Goal: Task Accomplishment & Management: Manage account settings

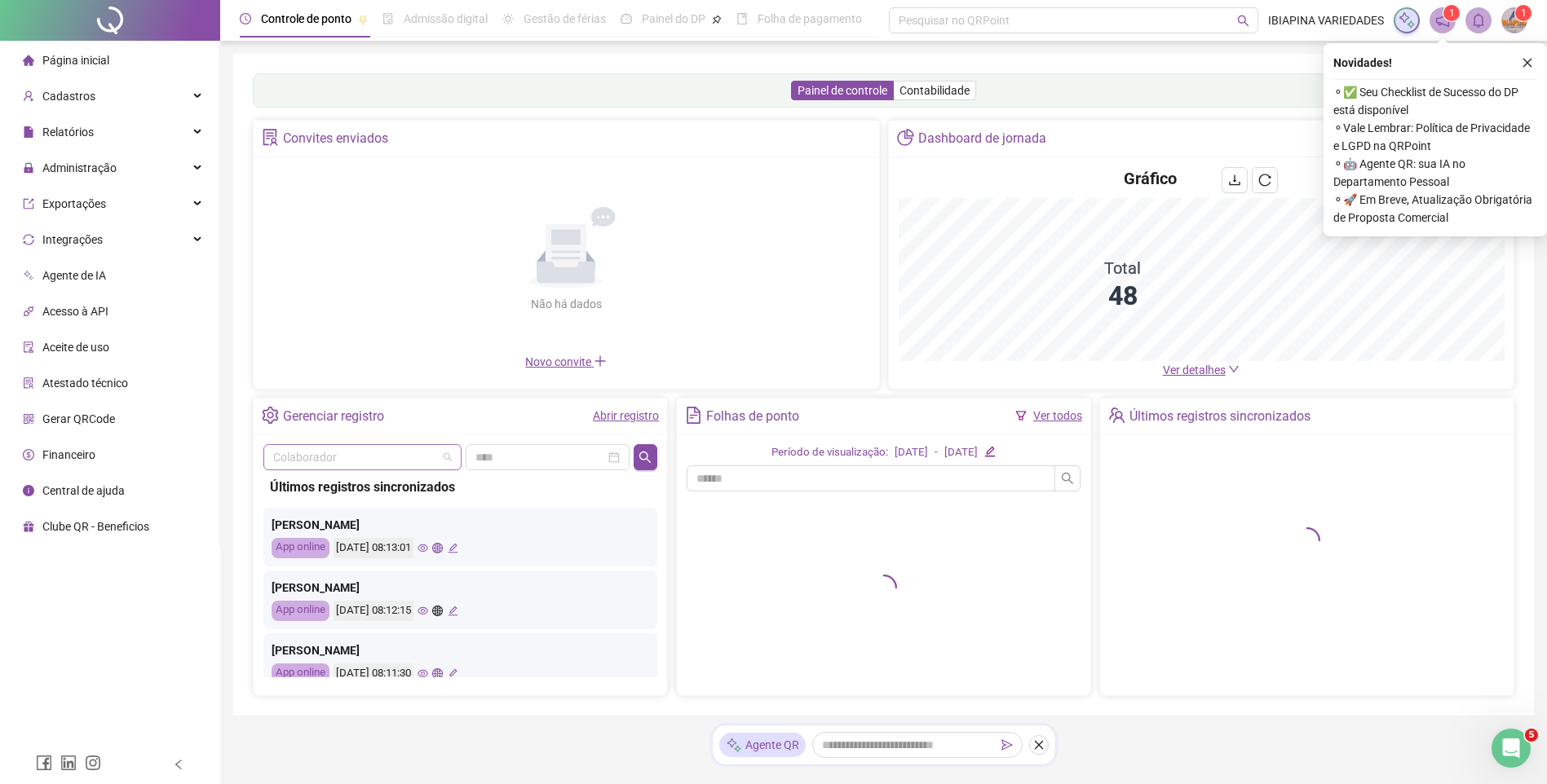
click at [371, 459] on input "search" at bounding box center [354, 456] width 164 height 24
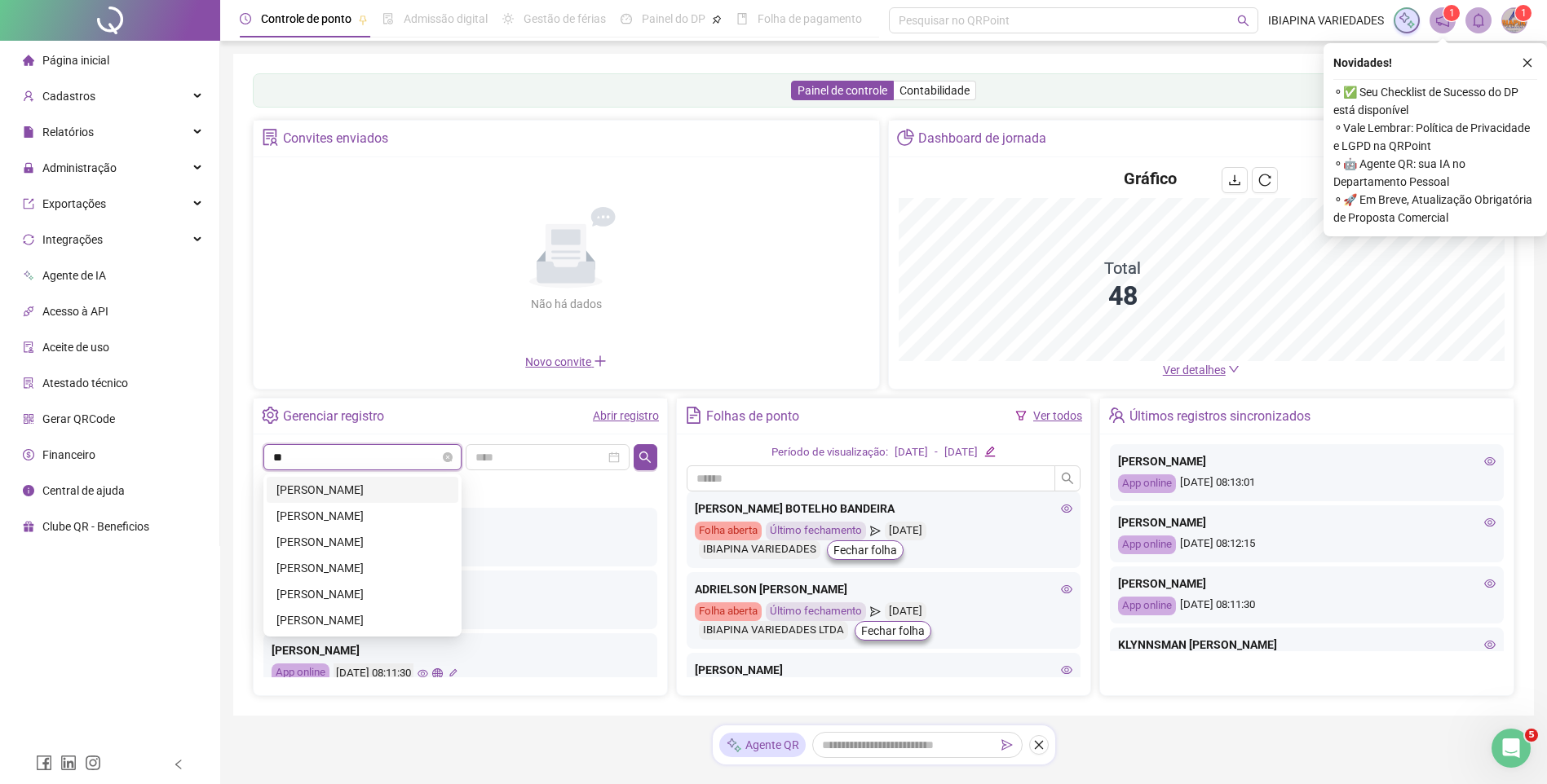
type input "*"
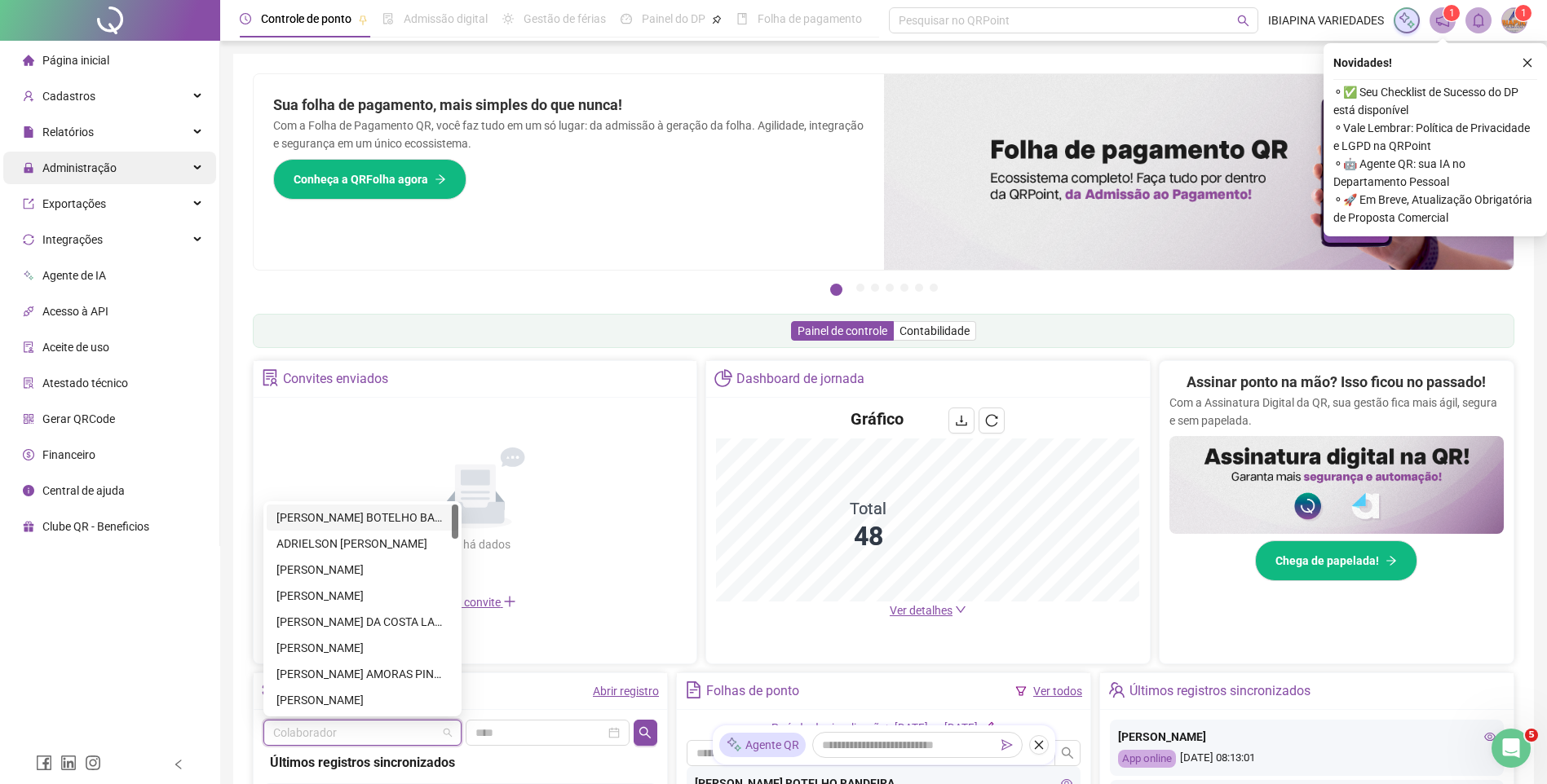
click at [93, 164] on span "Administração" at bounding box center [79, 168] width 74 height 13
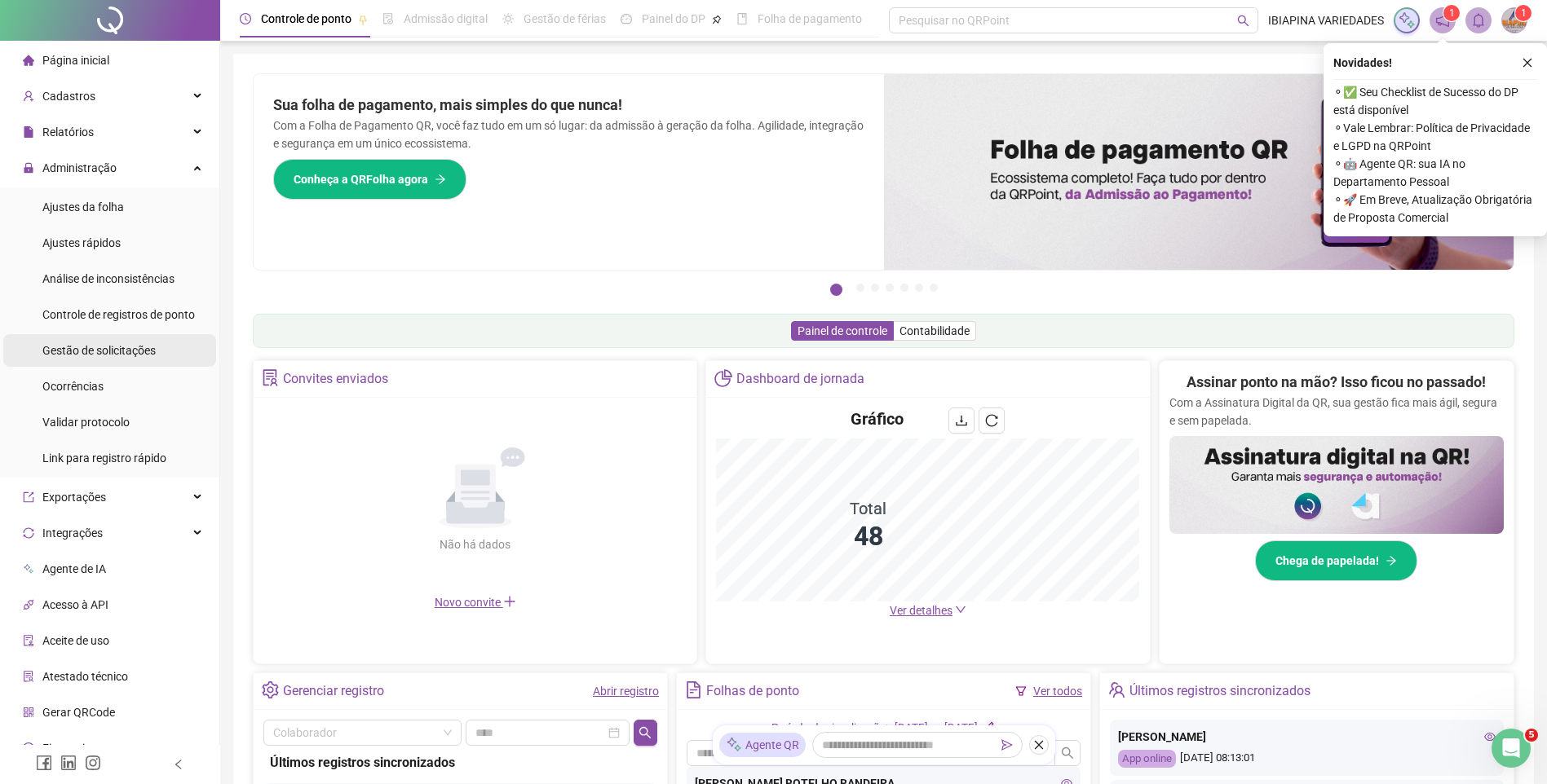
click at [111, 356] on span "Gestão de solicitações" at bounding box center [99, 351] width 113 height 13
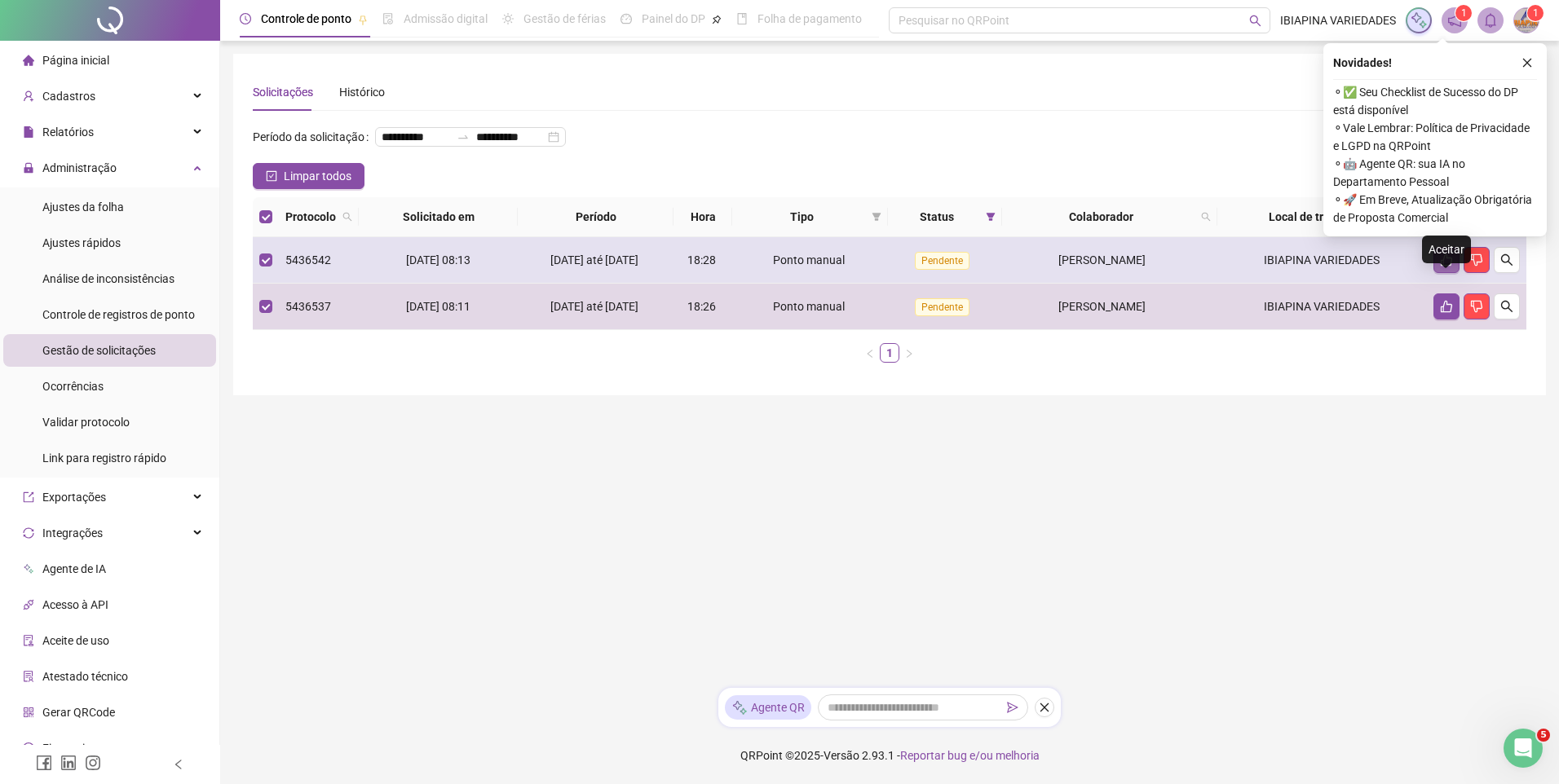
click at [1445, 267] on icon "like" at bounding box center [1447, 260] width 13 height 13
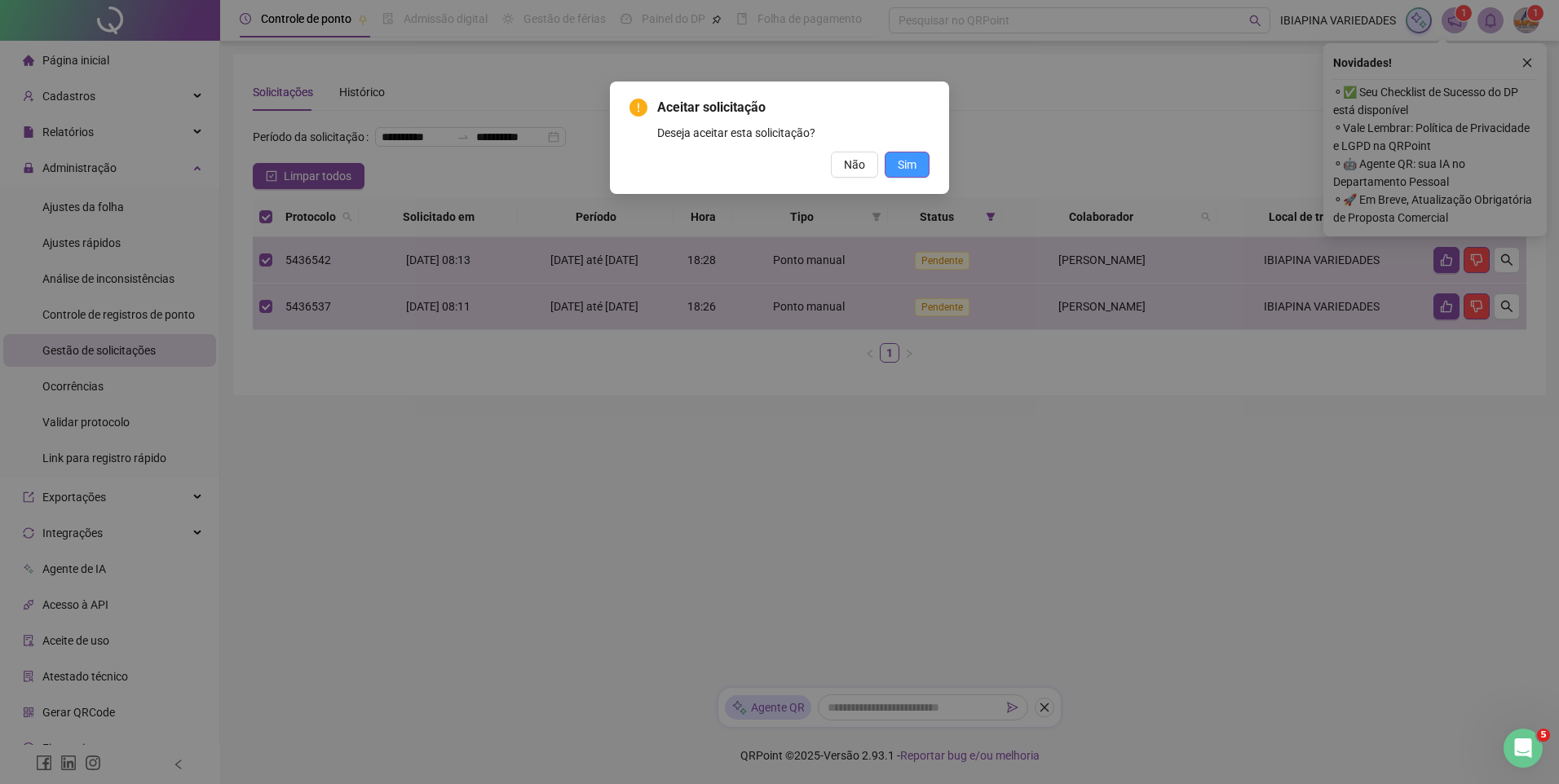
click at [916, 170] on button "Sim" at bounding box center [907, 164] width 45 height 26
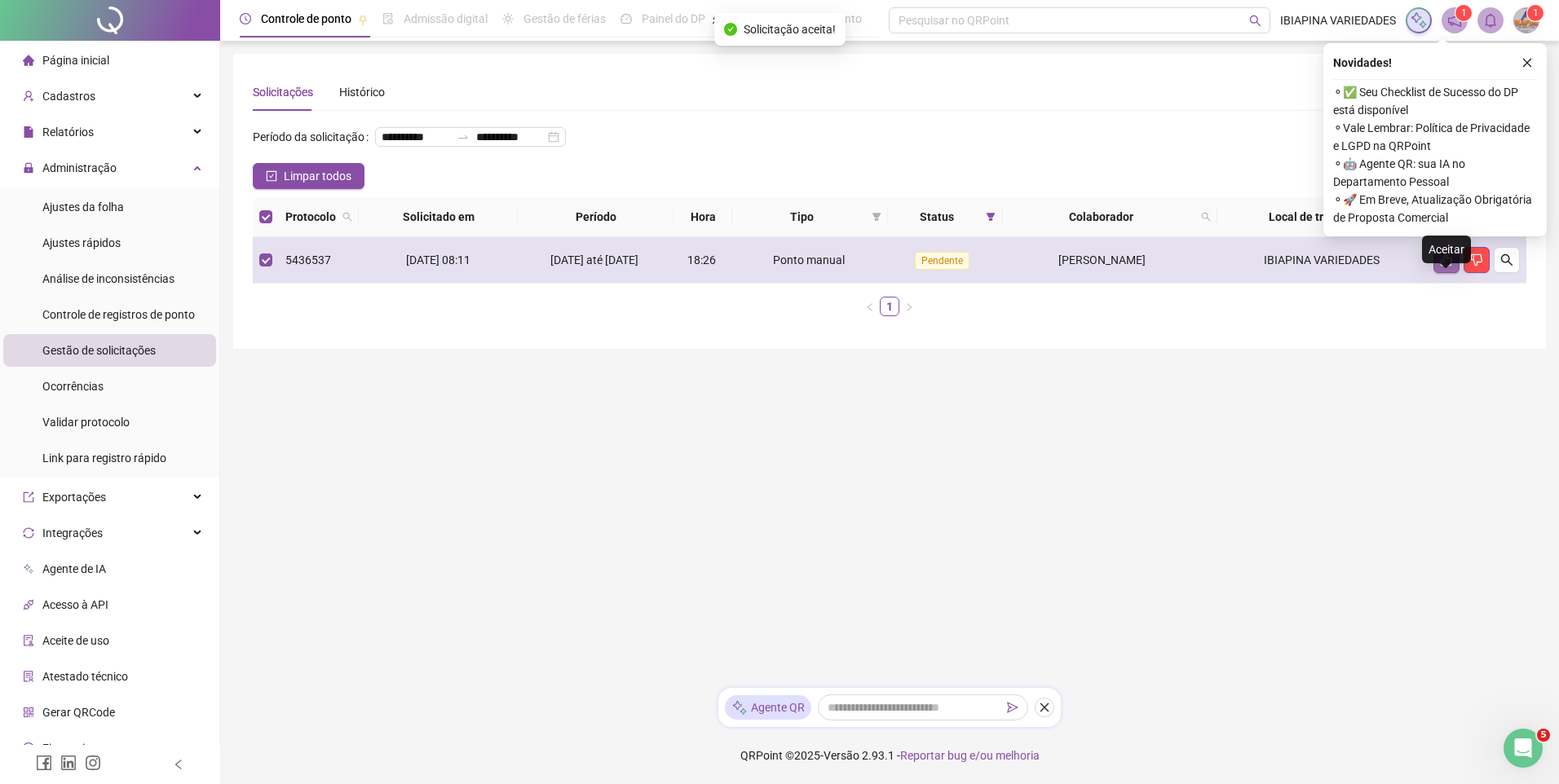
click at [1443, 267] on icon "like" at bounding box center [1447, 260] width 13 height 13
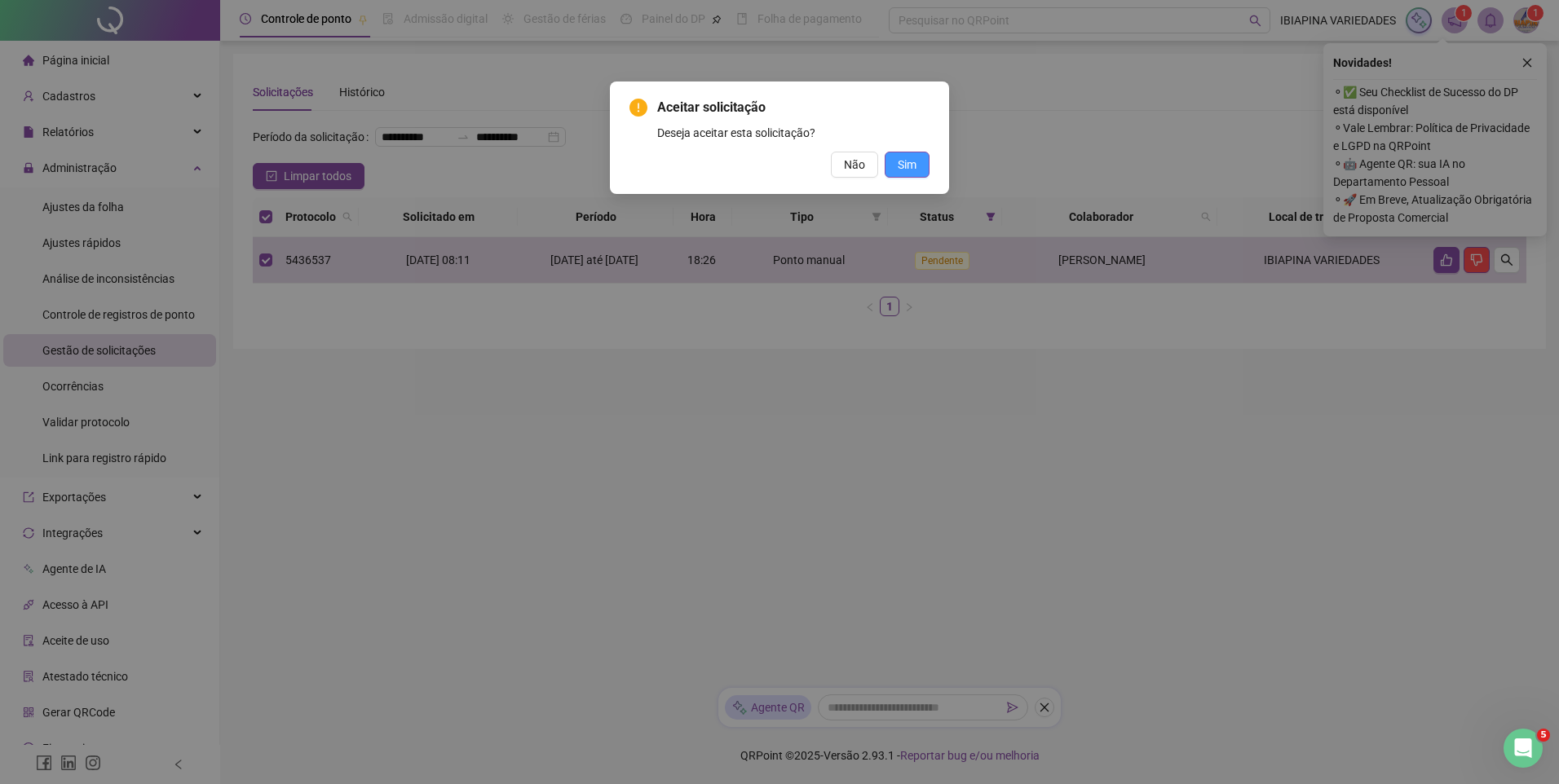
click at [920, 170] on button "Sim" at bounding box center [907, 164] width 45 height 26
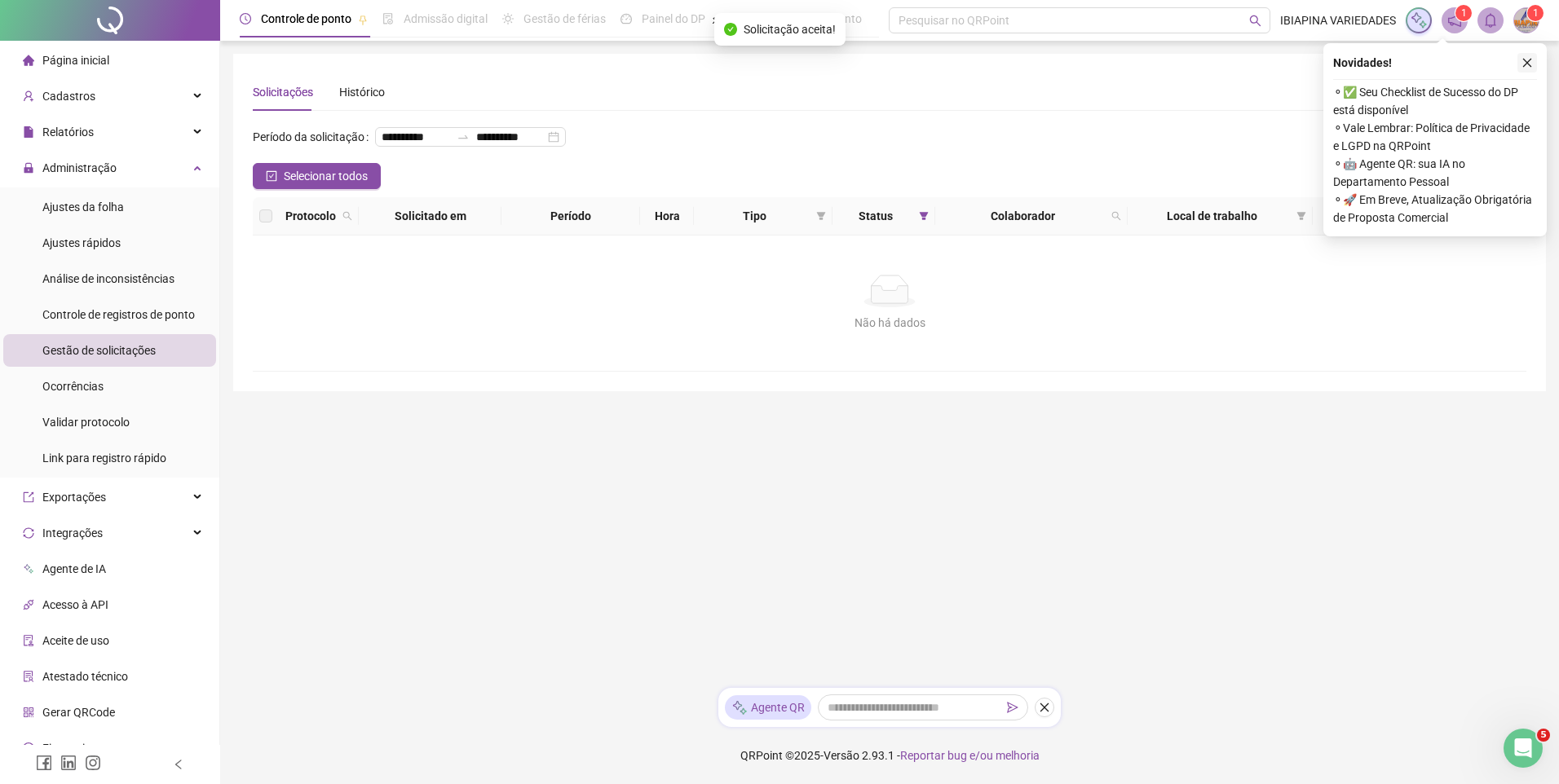
click at [1532, 62] on button "button" at bounding box center [1527, 63] width 20 height 20
